Goal: Browse casually: Explore the website without a specific task or goal

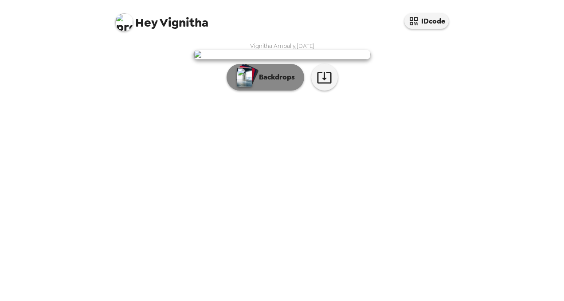
click at [265, 90] on button "Backdrops" at bounding box center [266, 77] width 78 height 27
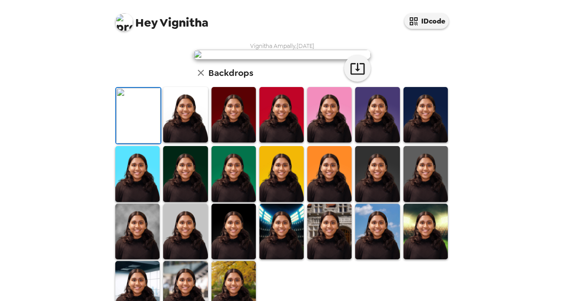
scroll to position [54, 0]
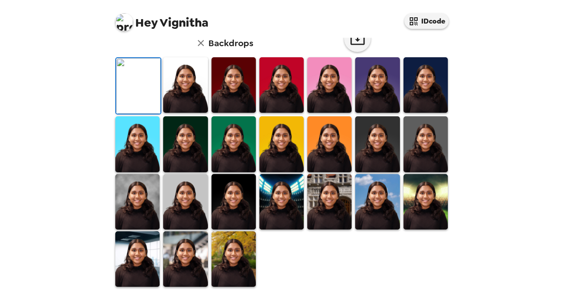
click at [180, 113] on img at bounding box center [185, 84] width 44 height 55
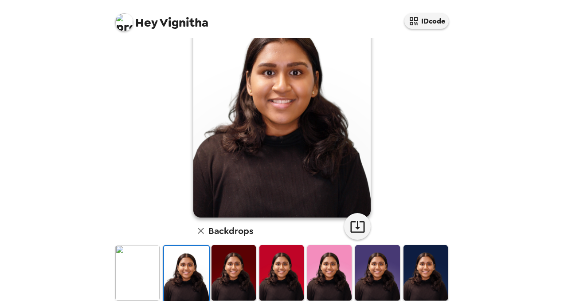
click at [223, 280] on img at bounding box center [234, 272] width 44 height 55
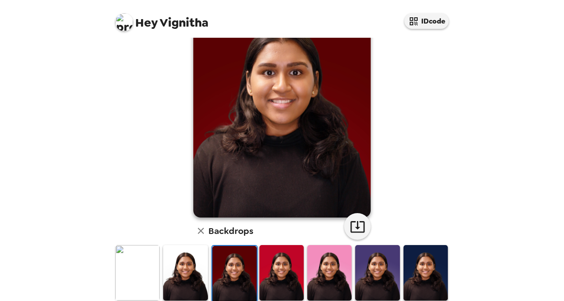
click at [274, 279] on img at bounding box center [281, 272] width 44 height 55
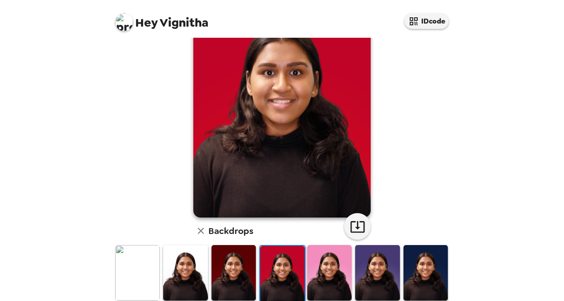
click at [322, 277] on img at bounding box center [329, 272] width 44 height 55
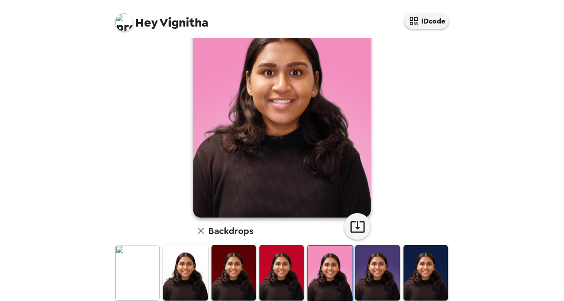
click at [365, 276] on img at bounding box center [377, 272] width 44 height 55
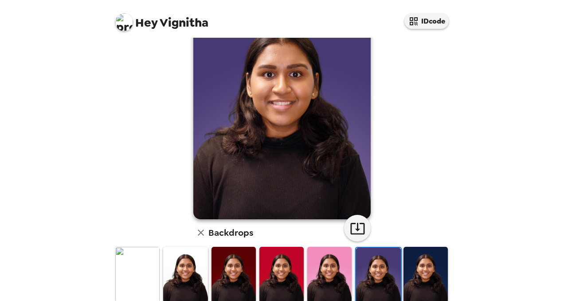
scroll to position [52, 0]
click at [422, 273] on img at bounding box center [426, 274] width 44 height 55
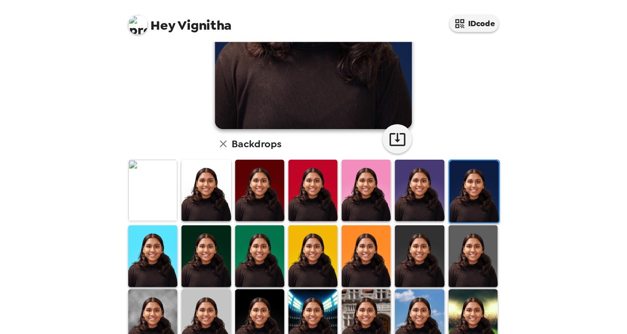
scroll to position [163, 0]
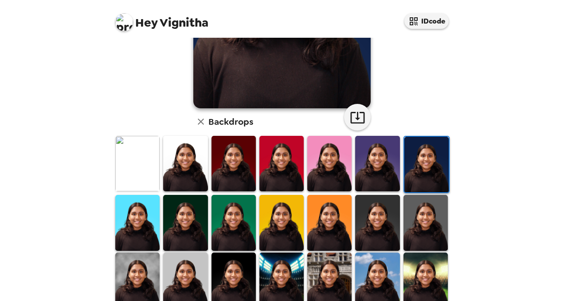
click at [129, 227] on img at bounding box center [137, 222] width 44 height 55
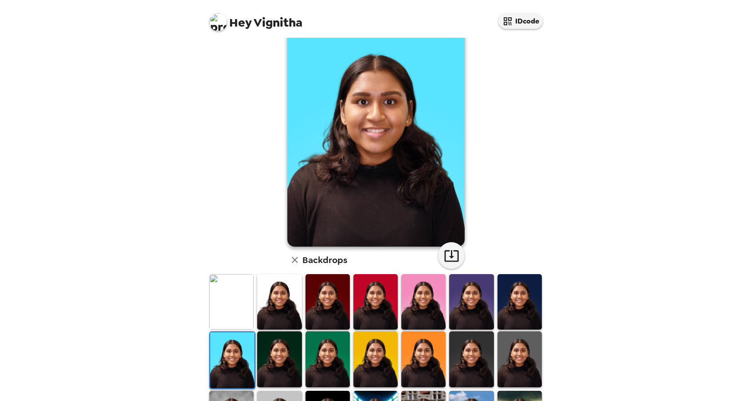
scroll to position [27, 0]
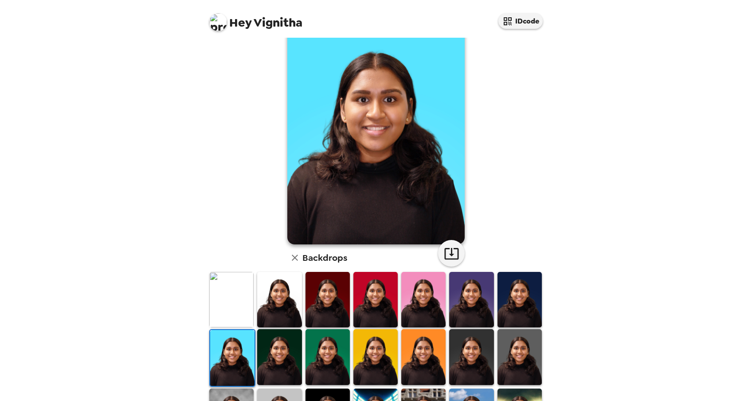
drag, startPoint x: 559, startPoint y: 0, endPoint x: 278, endPoint y: 350, distance: 449.2
click at [278, 300] on img at bounding box center [279, 356] width 44 height 55
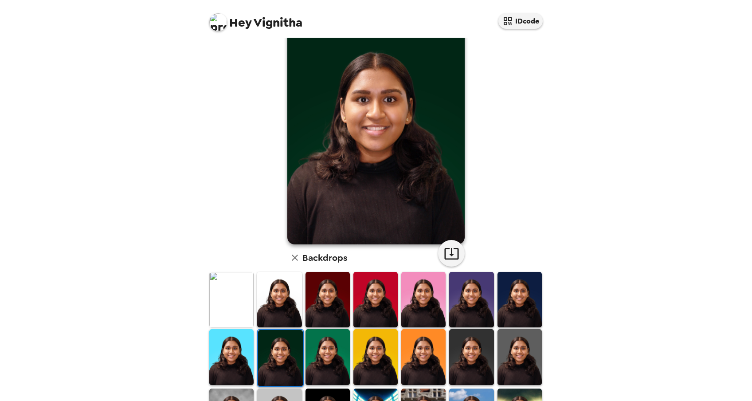
click at [325, 300] on img at bounding box center [328, 356] width 44 height 55
